Goal: Find specific page/section: Find specific page/section

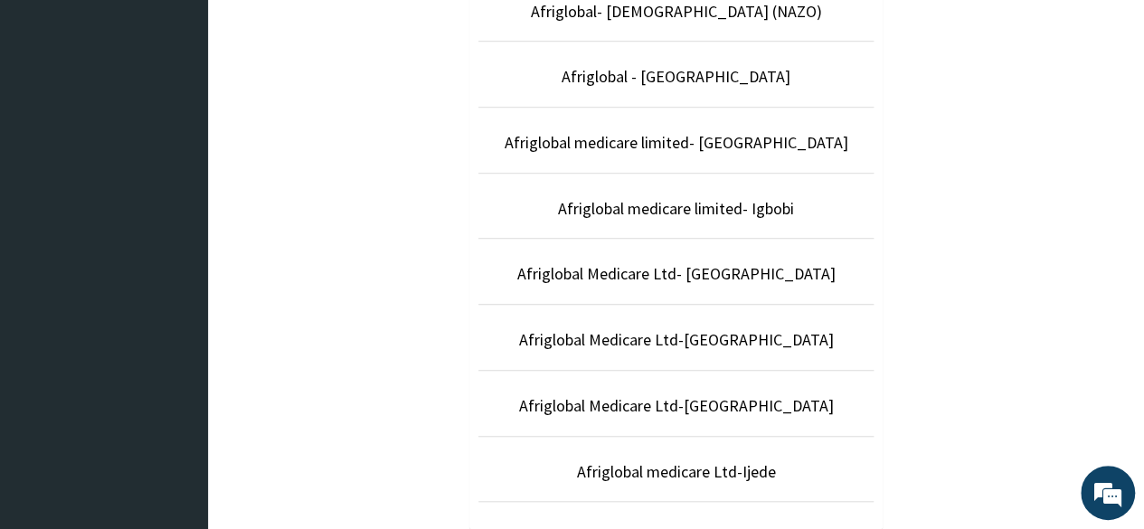
scroll to position [573, 0]
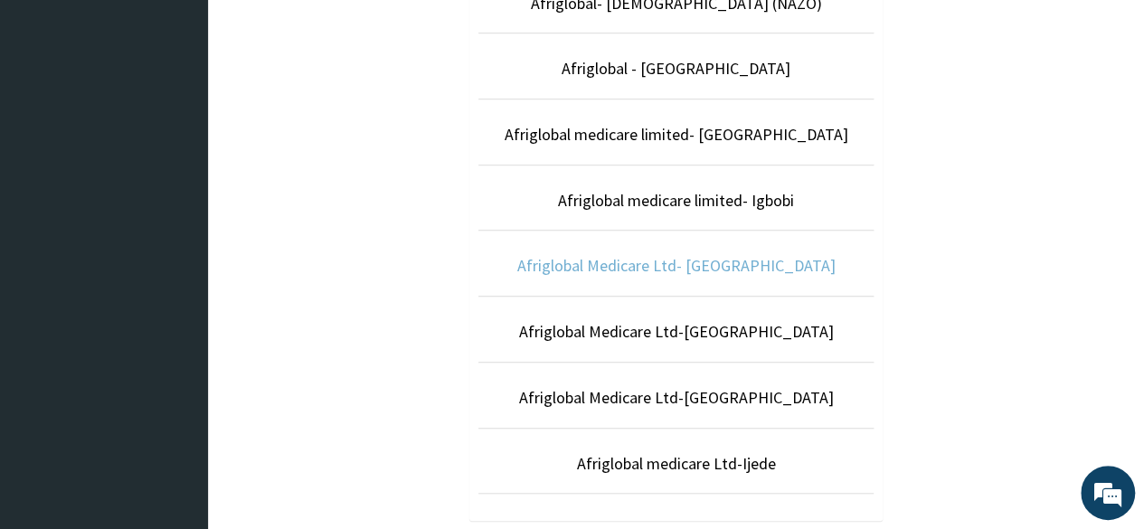
click at [720, 257] on link "Afriglobal Medicare Ltd- [GEOGRAPHIC_DATA]" at bounding box center [676, 265] width 318 height 21
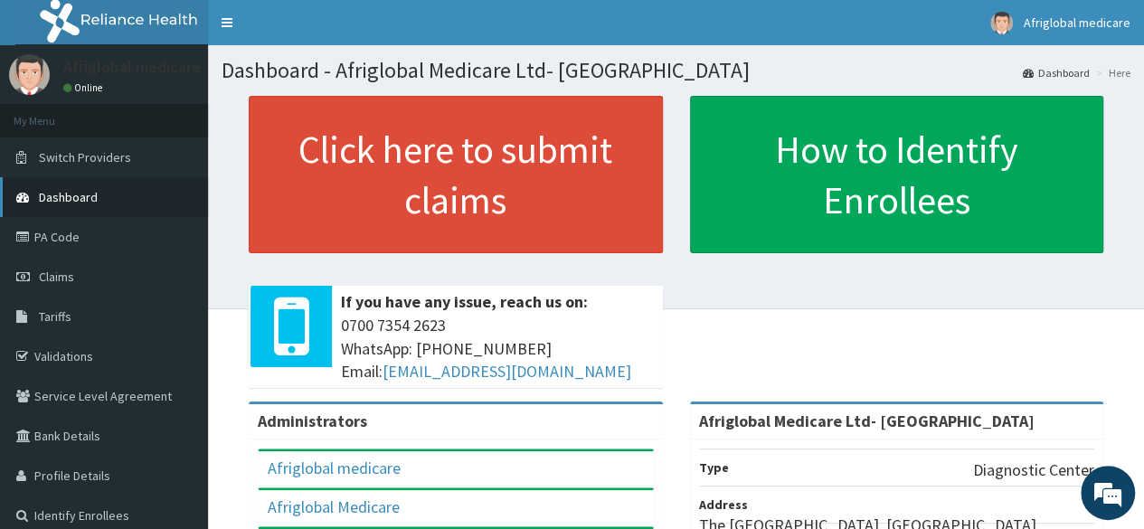
click at [103, 202] on link "Dashboard" at bounding box center [104, 197] width 208 height 40
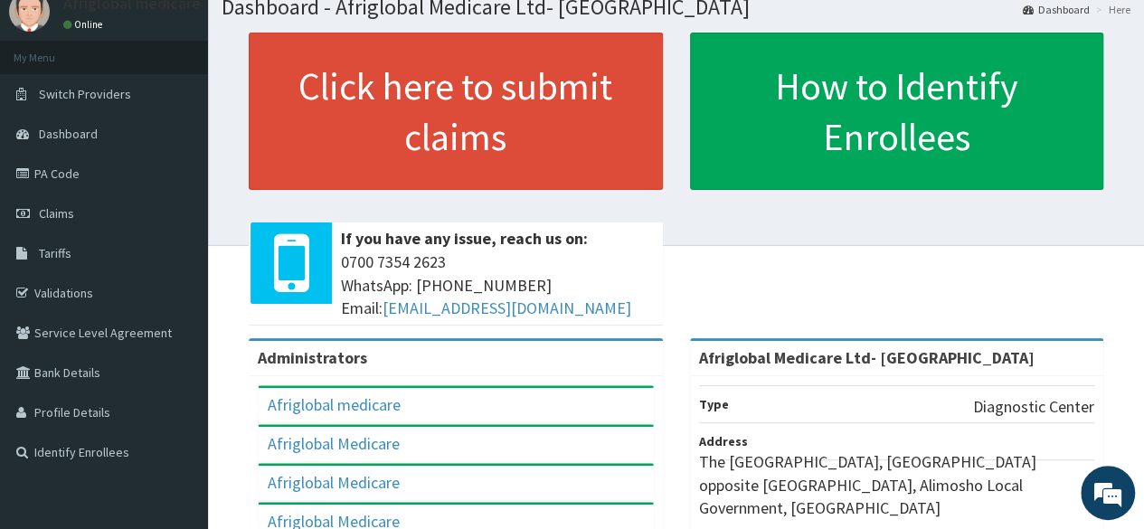
scroll to position [60, 0]
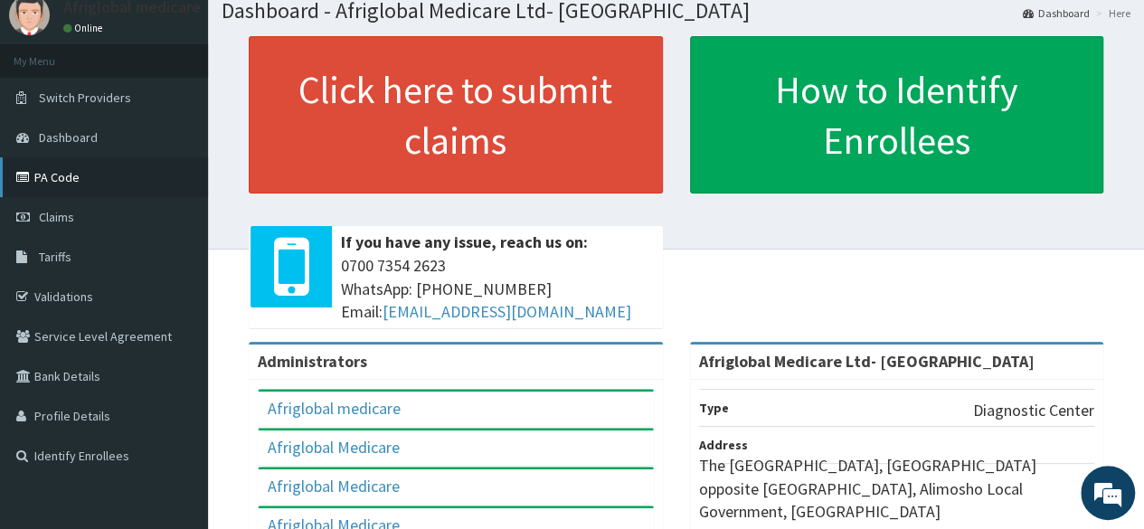
click at [42, 167] on link "PA Code" at bounding box center [104, 177] width 208 height 40
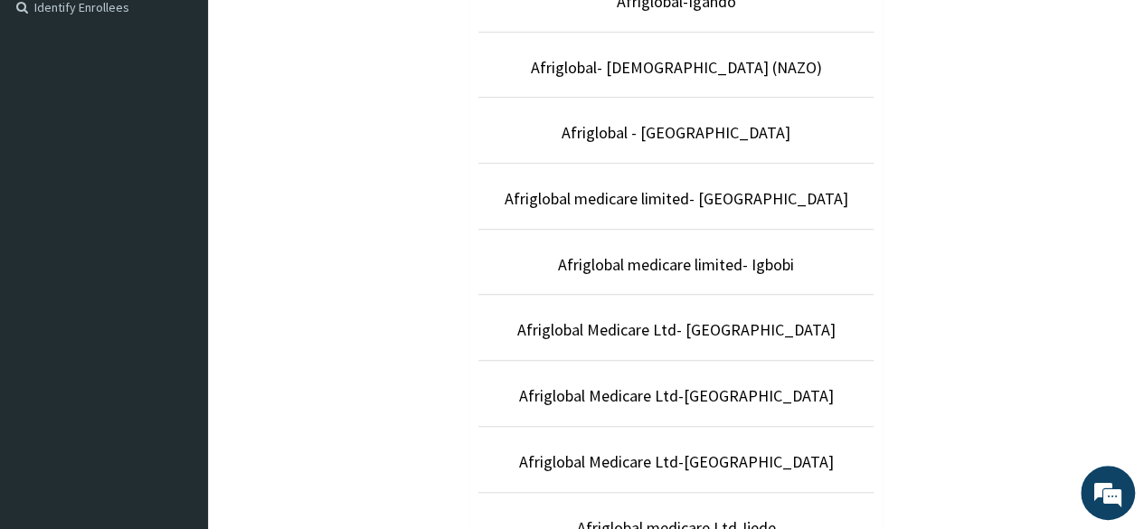
scroll to position [501, 0]
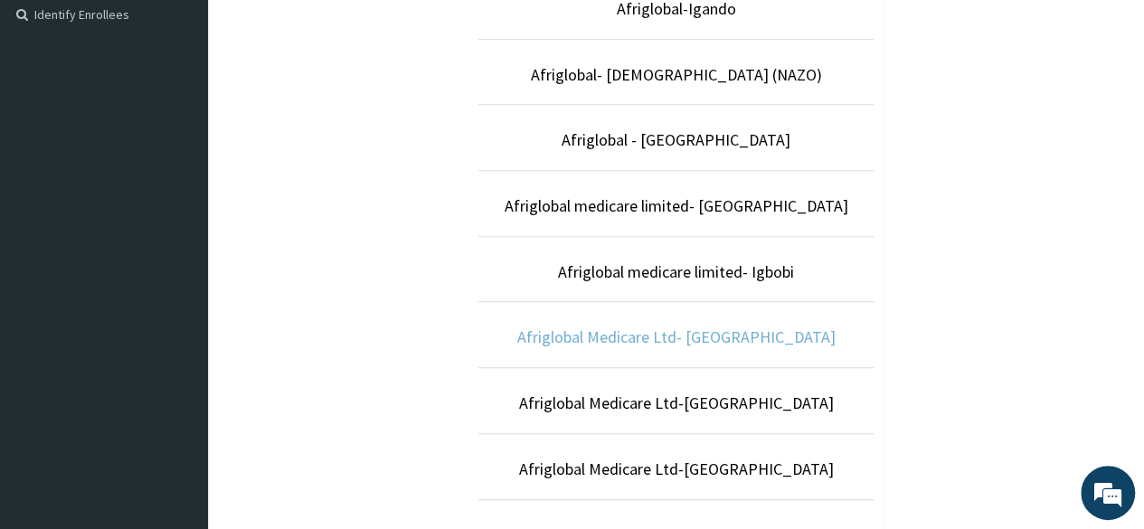
click at [773, 331] on link "Afriglobal Medicare Ltd- [GEOGRAPHIC_DATA]" at bounding box center [676, 337] width 318 height 21
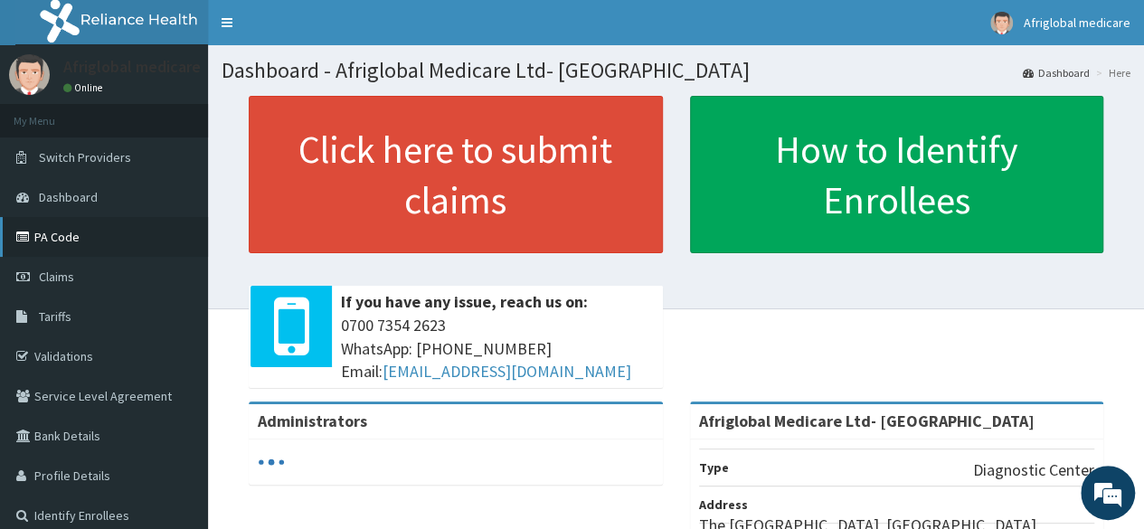
click at [67, 236] on link "PA Code" at bounding box center [104, 237] width 208 height 40
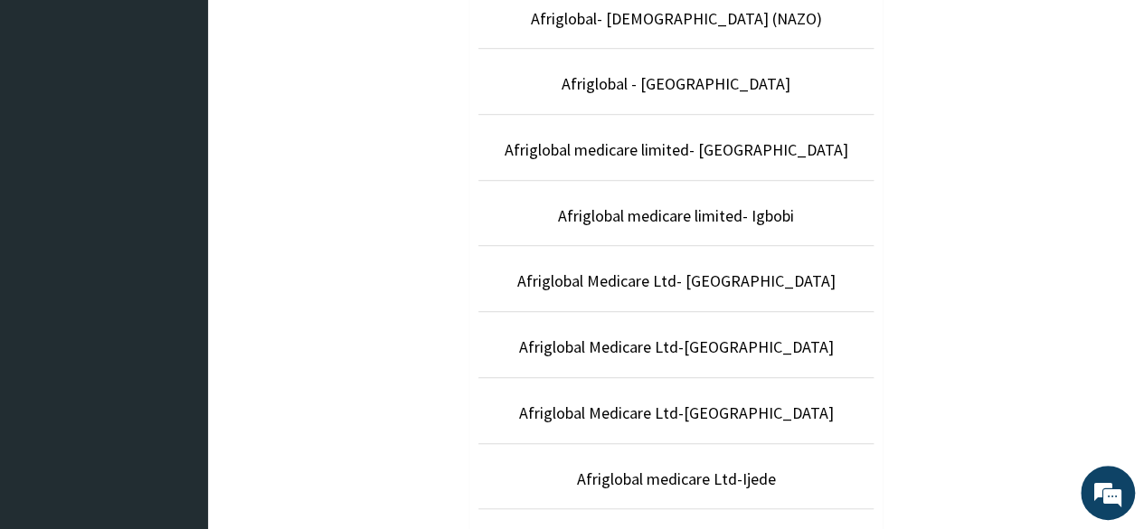
scroll to position [605, 0]
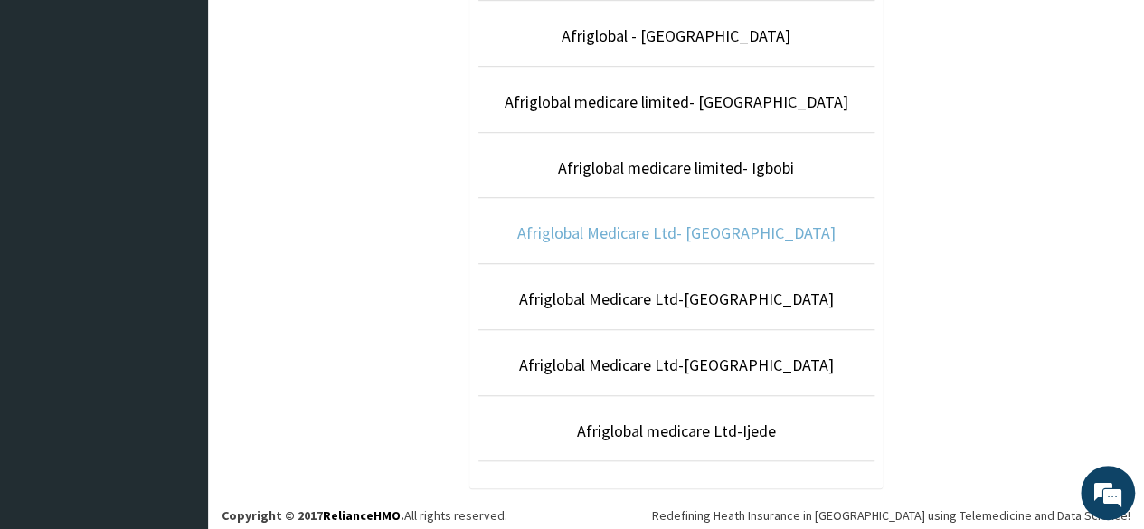
click at [684, 231] on link "Afriglobal Medicare Ltd- [GEOGRAPHIC_DATA]" at bounding box center [676, 233] width 318 height 21
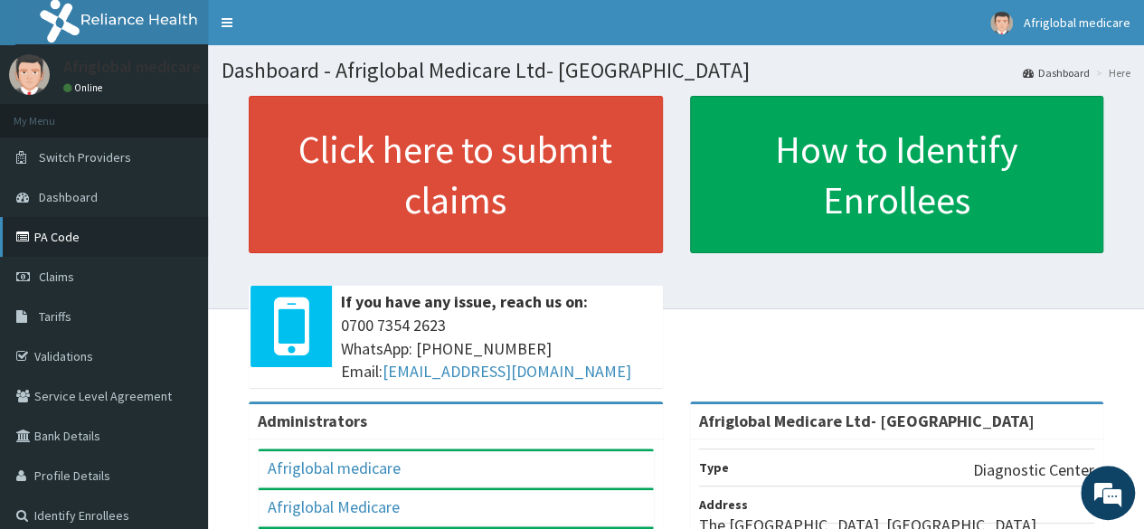
click at [50, 240] on link "PA Code" at bounding box center [104, 237] width 208 height 40
